Goal: Task Accomplishment & Management: Manage account settings

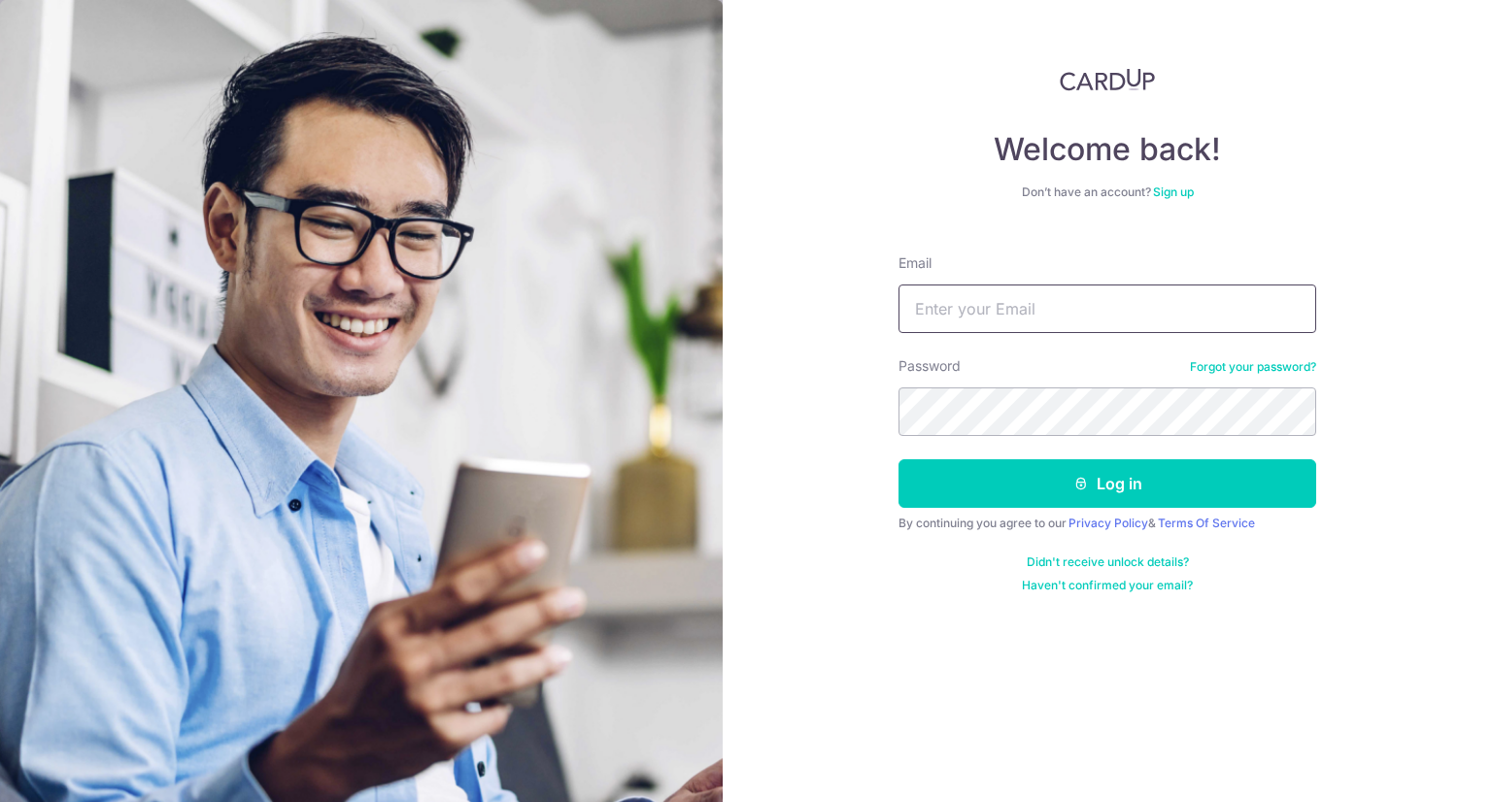
click at [1164, 316] on input "Email" at bounding box center [1107, 309] width 418 height 49
click at [675, 574] on img at bounding box center [361, 513] width 723 height 1027
click at [1041, 334] on form "Email Password Forgot your password? Log in By continuing you agree to our Priv…" at bounding box center [1107, 416] width 418 height 354
click at [1055, 315] on input "Email" at bounding box center [1107, 309] width 418 height 49
type input "[EMAIL_ADDRESS][DOMAIN_NAME]"
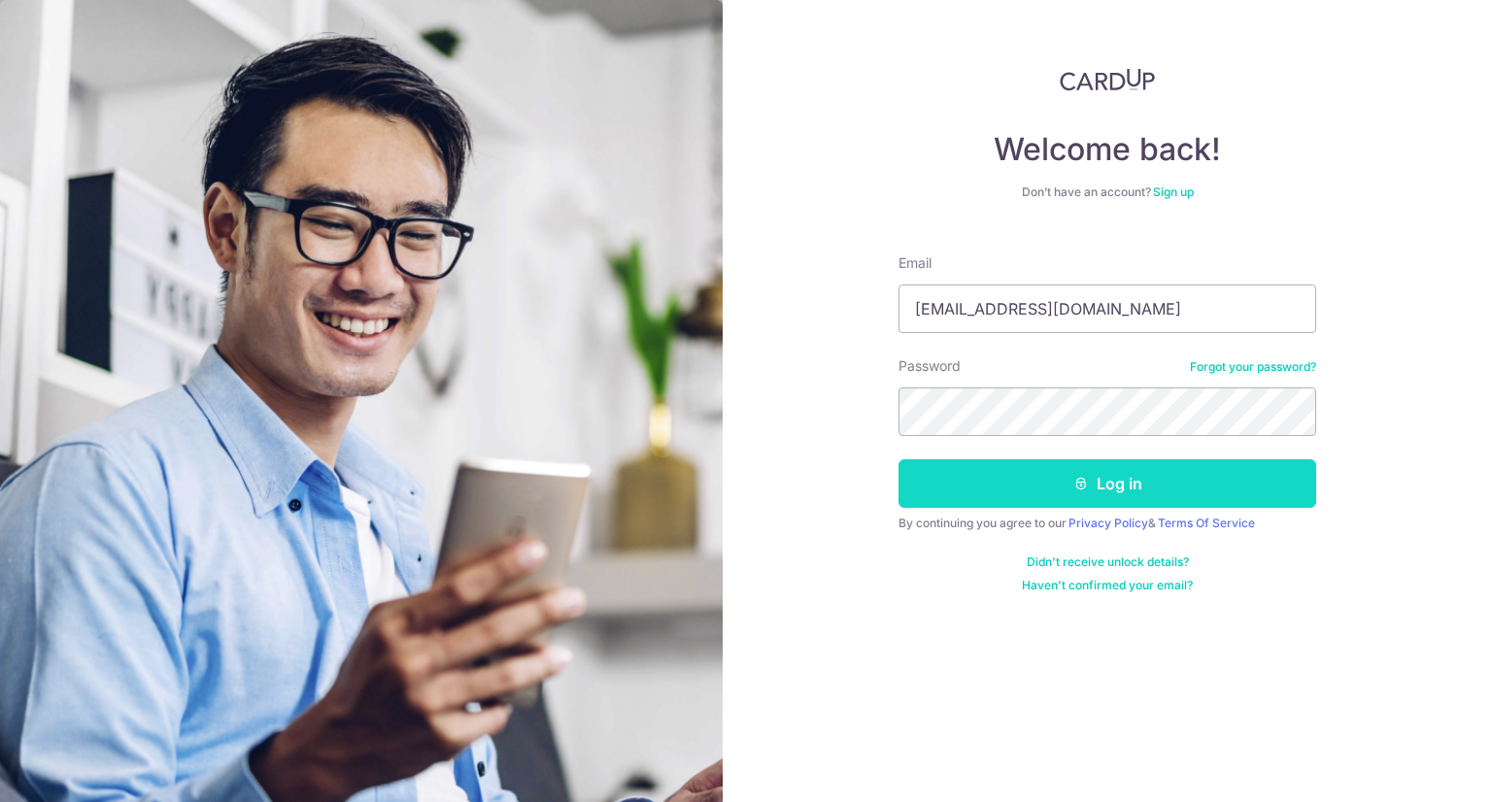
click at [1033, 480] on button "Log in" at bounding box center [1107, 483] width 418 height 49
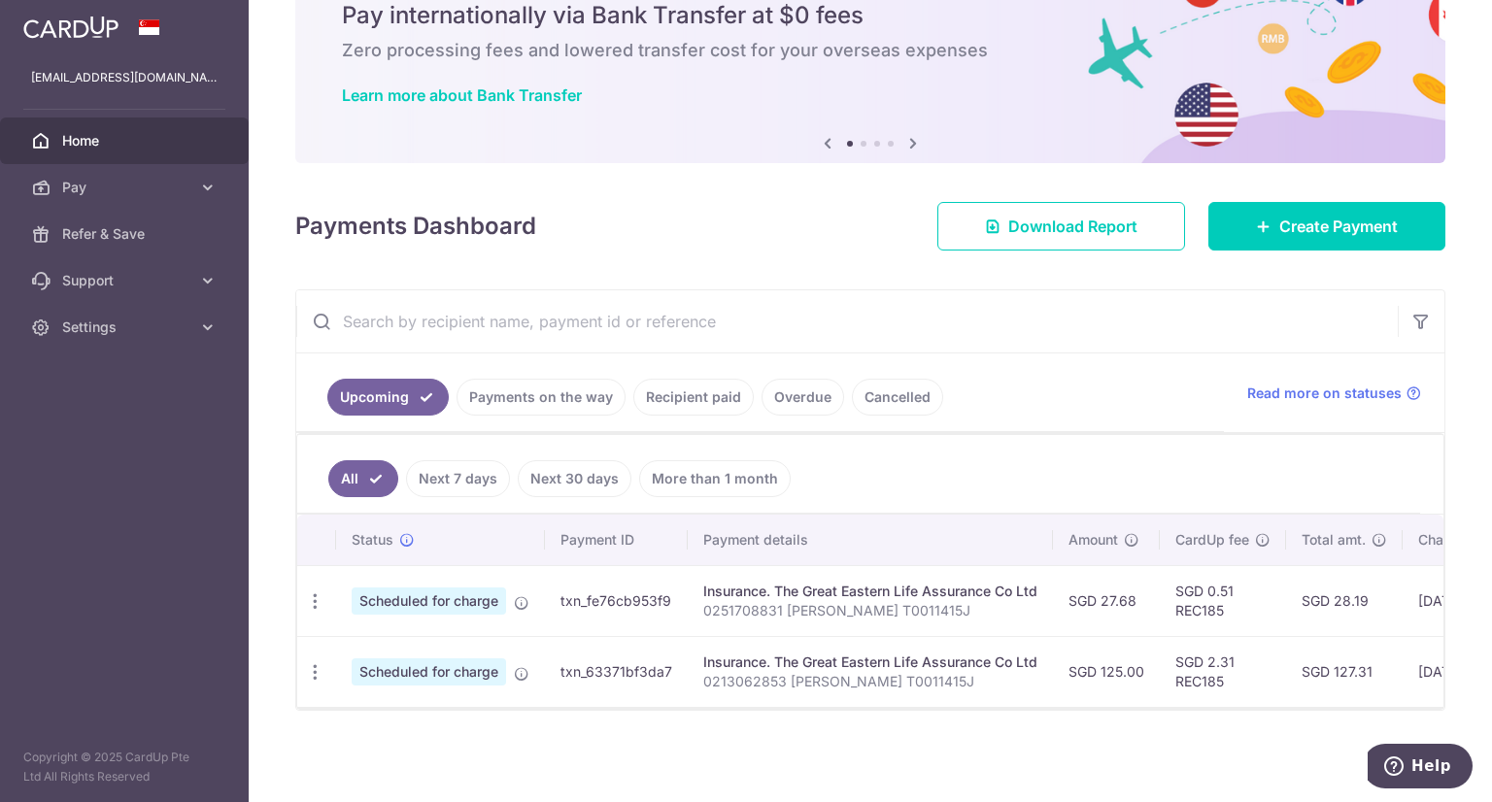
scroll to position [0, 351]
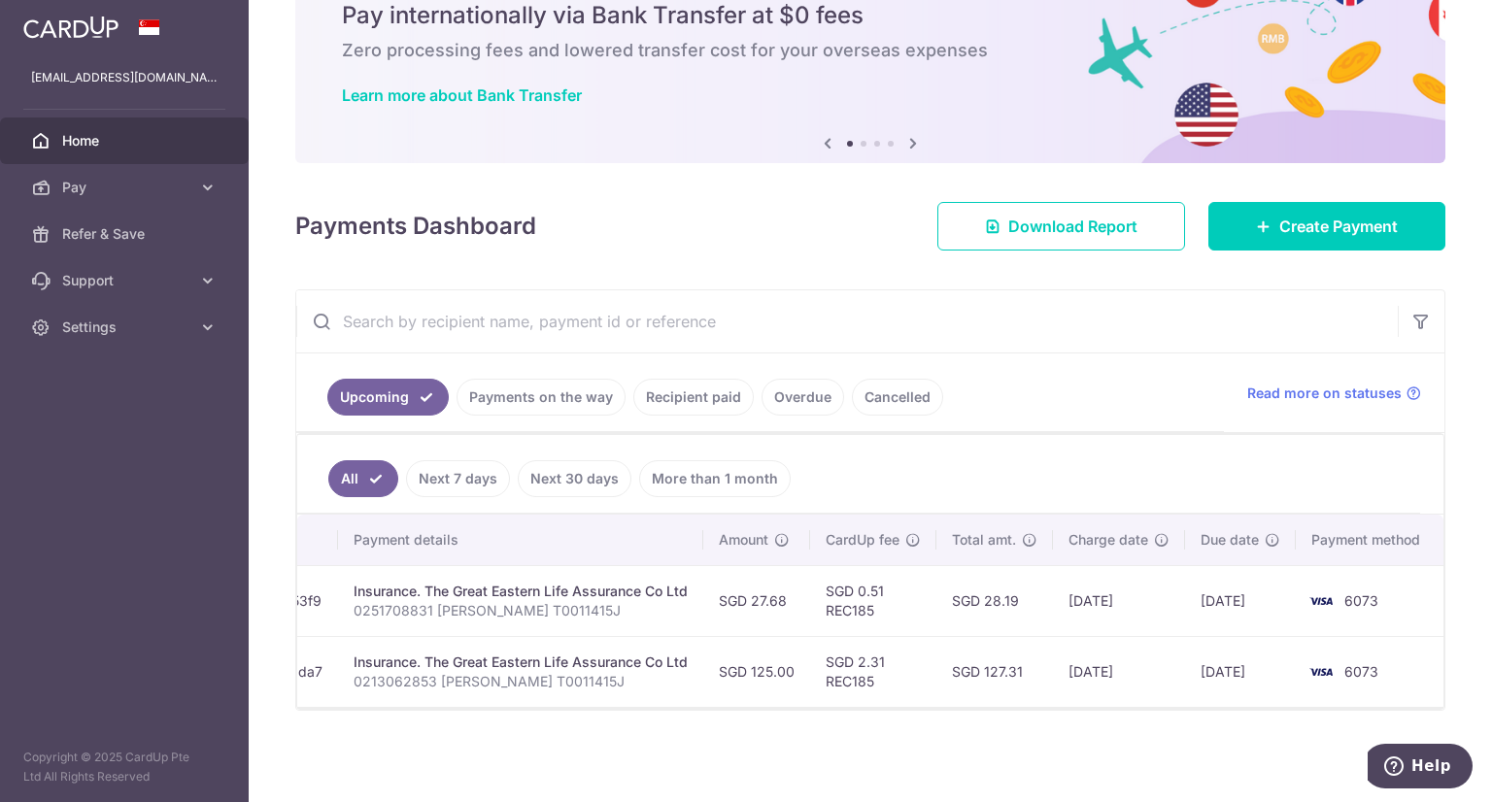
click at [667, 379] on link "Recipient paid" at bounding box center [693, 397] width 120 height 37
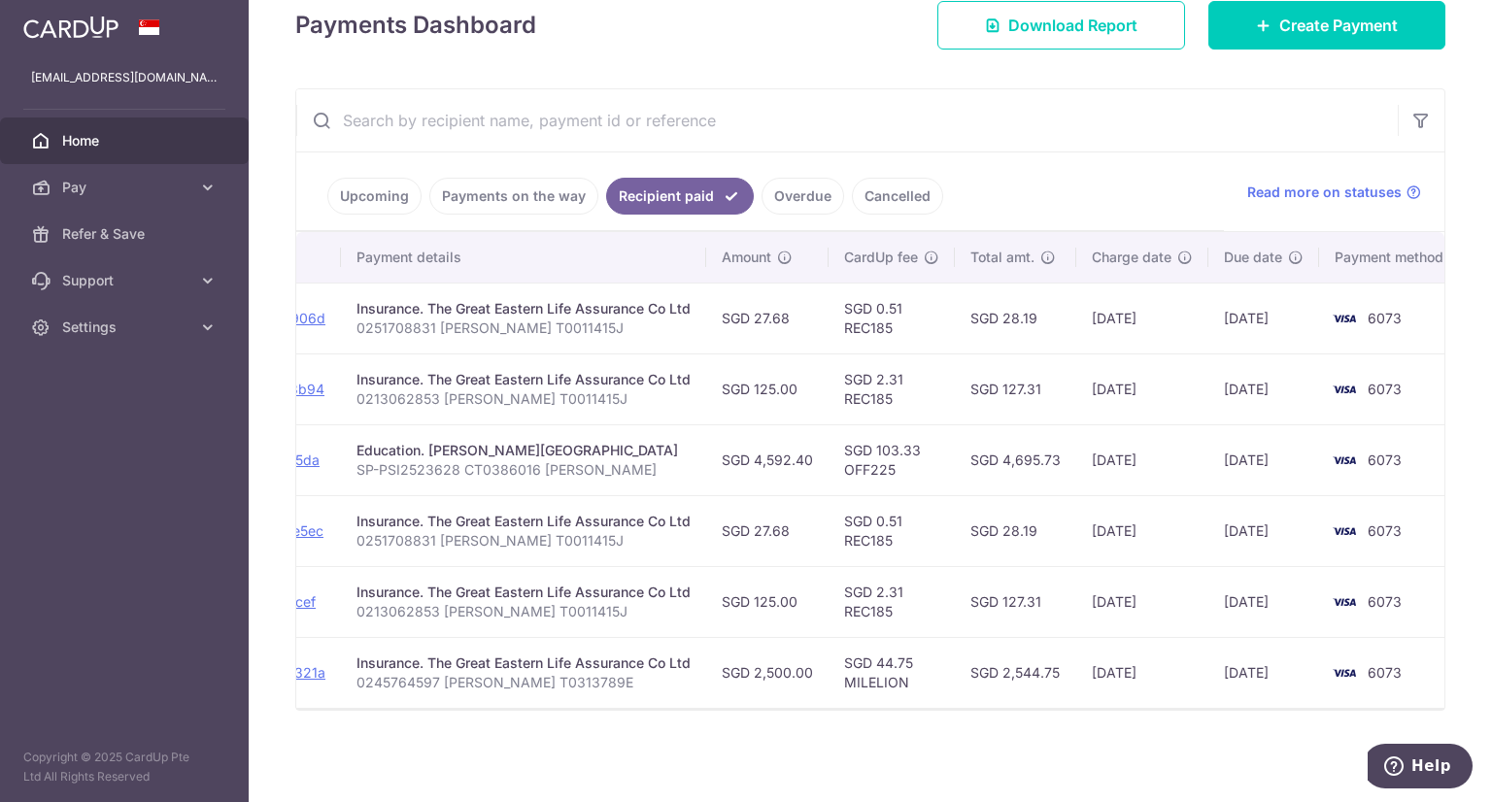
scroll to position [0, 315]
